Goal: Task Accomplishment & Management: Complete application form

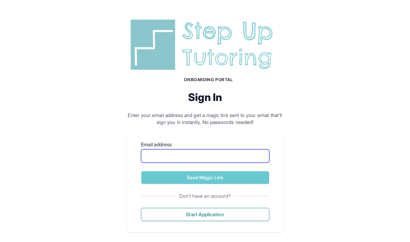
click at [204, 157] on input "Email address" at bounding box center [205, 156] width 128 height 13
type input "**********"
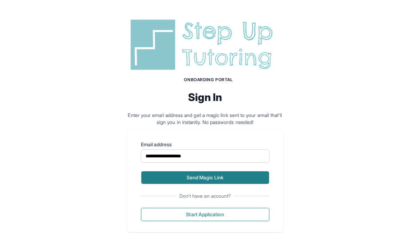
click at [200, 178] on button "Send Magic Link" at bounding box center [205, 177] width 128 height 13
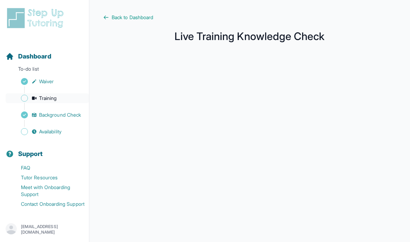
click at [50, 101] on span "Training" at bounding box center [48, 98] width 18 height 7
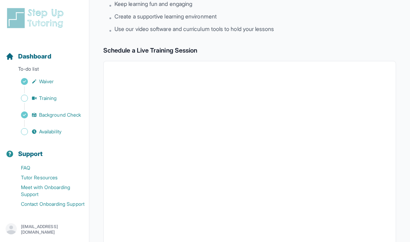
scroll to position [76, 0]
click at [55, 134] on span "Availability" at bounding box center [50, 131] width 22 height 7
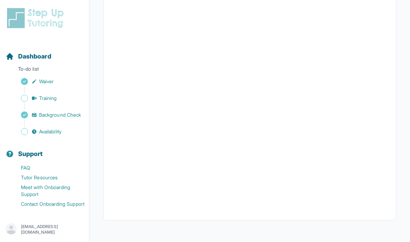
scroll to position [163, 0]
